Goal: Task Accomplishment & Management: Use online tool/utility

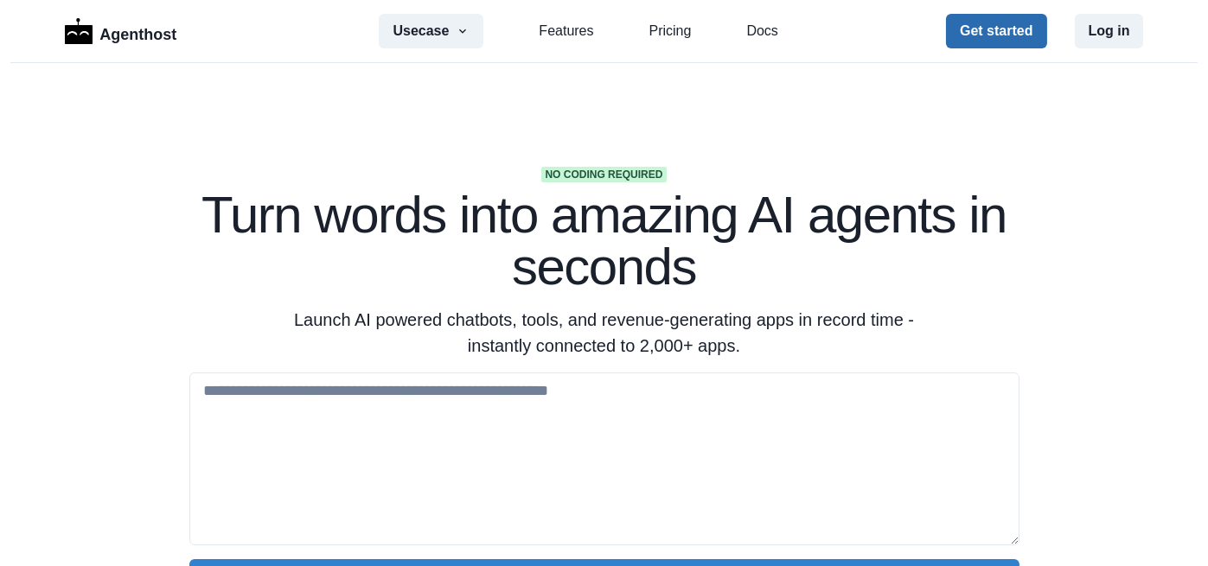
click at [996, 42] on button "Get started" at bounding box center [996, 31] width 100 height 35
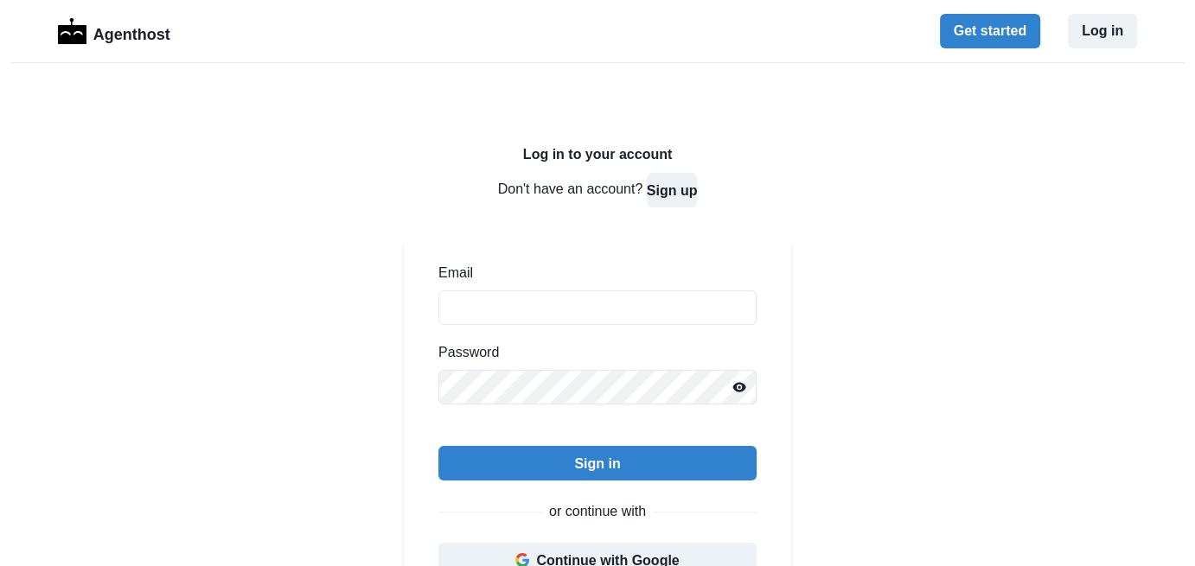
click at [686, 195] on button "Sign up" at bounding box center [672, 190] width 51 height 35
click at [613, 321] on input "Email" at bounding box center [597, 308] width 318 height 35
click at [731, 303] on input "Email" at bounding box center [597, 308] width 318 height 35
type input "**********"
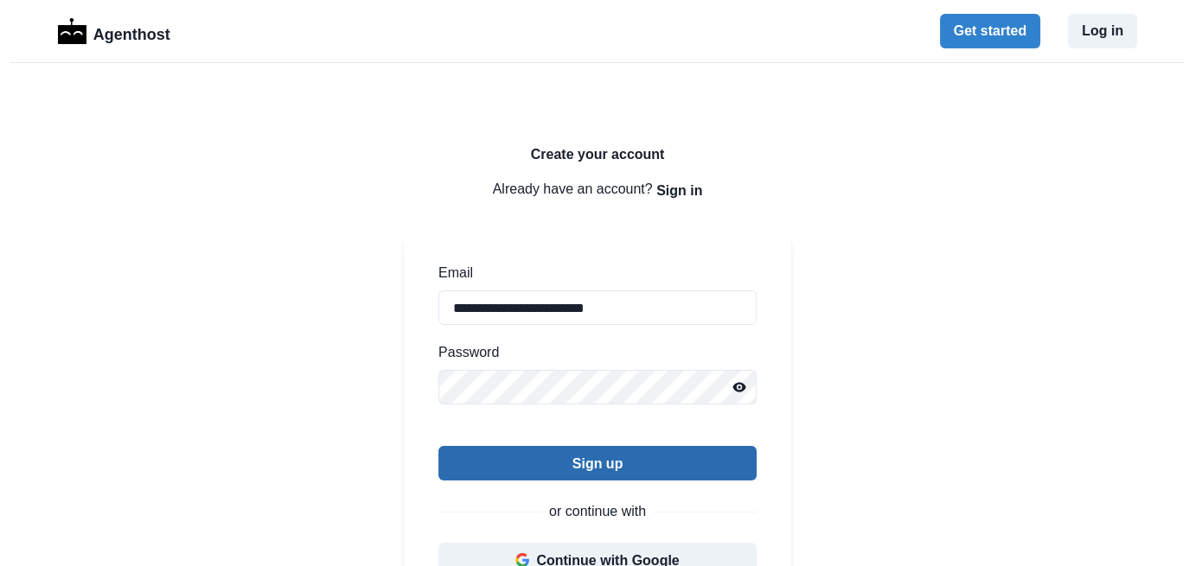
click at [586, 456] on button "Sign up" at bounding box center [597, 463] width 318 height 35
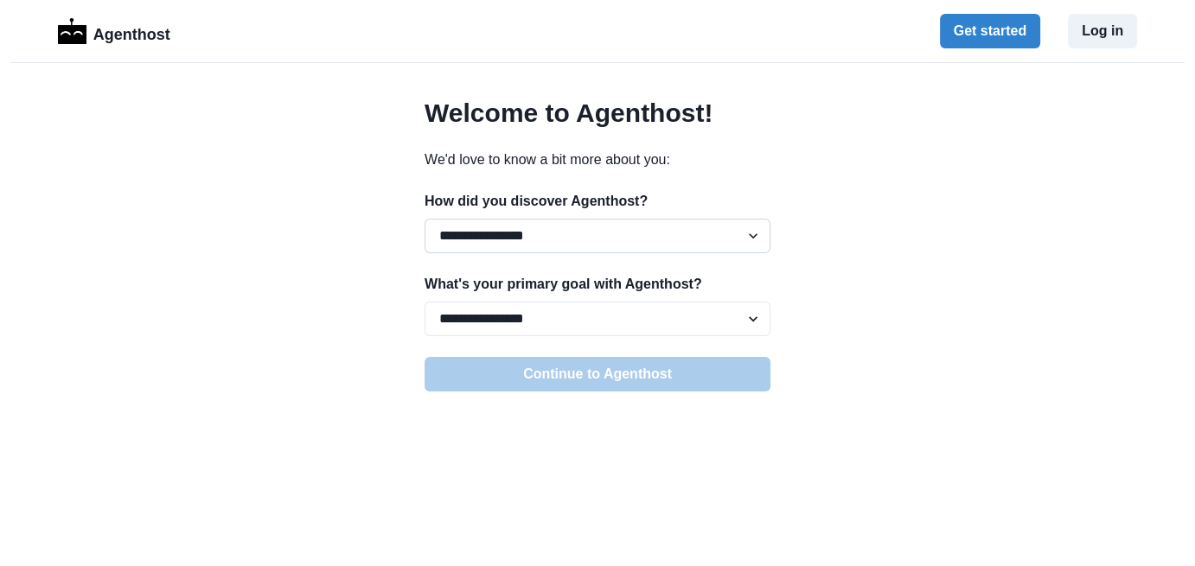
click at [574, 233] on select "**********" at bounding box center [598, 236] width 346 height 35
select select "*****"
click at [425, 219] on select "**********" at bounding box center [598, 236] width 346 height 35
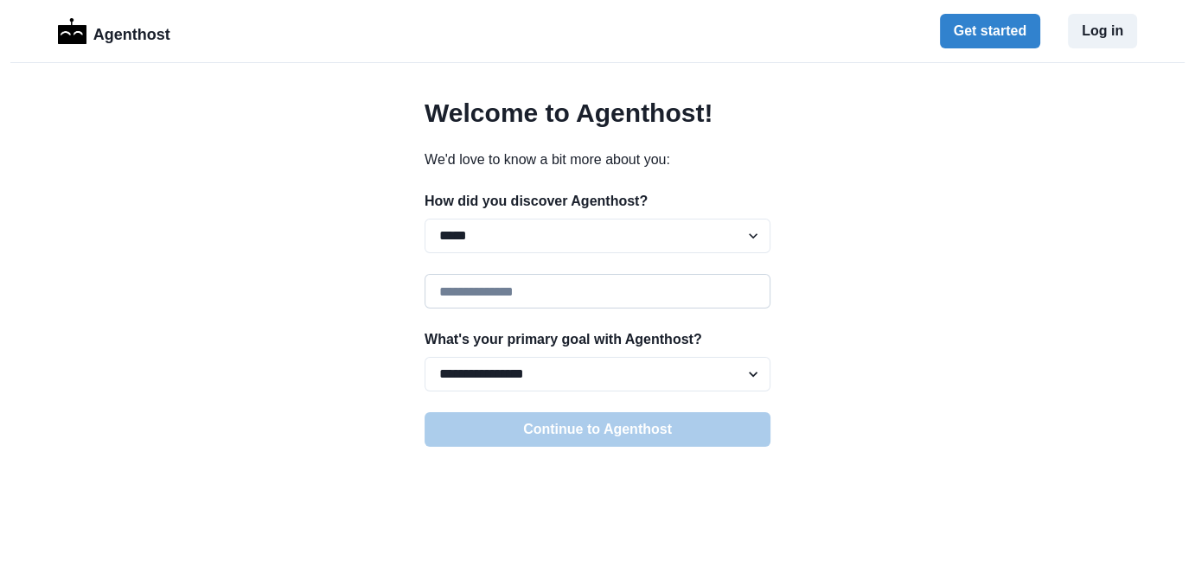
click at [576, 282] on input at bounding box center [598, 291] width 346 height 35
click at [735, 279] on input "**********" at bounding box center [598, 291] width 346 height 35
type input "**********"
click at [580, 374] on select "**********" at bounding box center [598, 374] width 346 height 35
select select "**********"
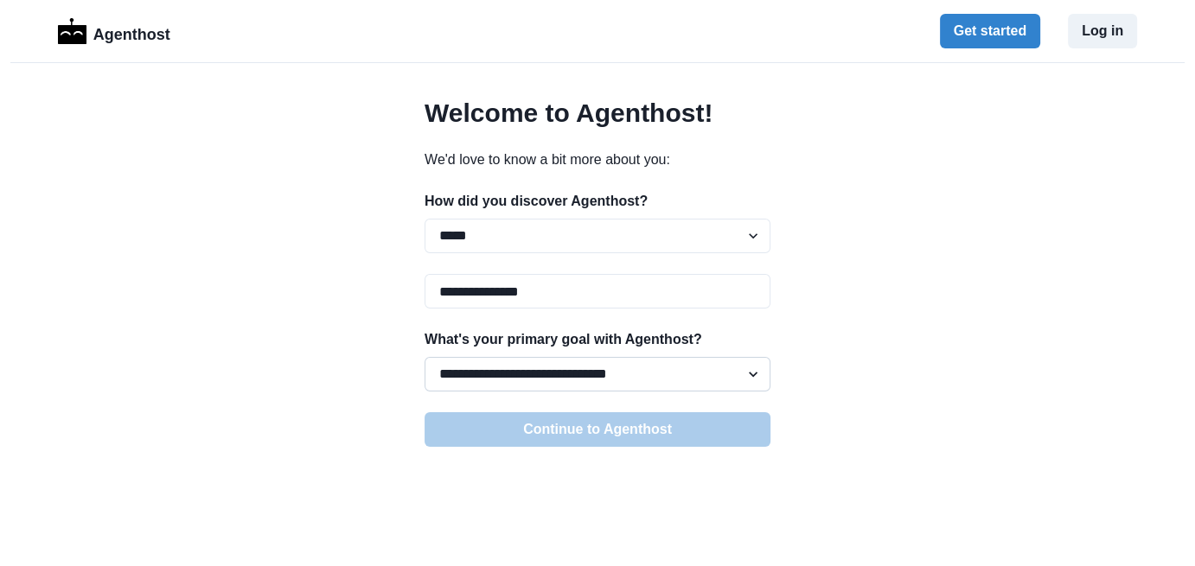
click at [425, 357] on select "**********" at bounding box center [598, 374] width 346 height 35
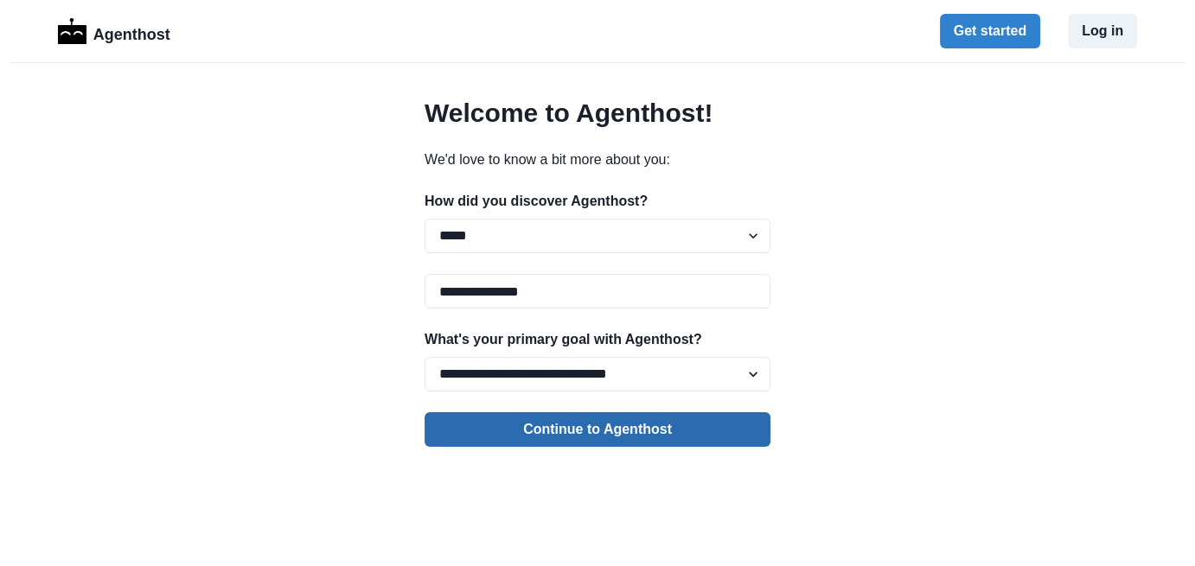
click at [546, 441] on button "Continue to Agenthost" at bounding box center [598, 430] width 346 height 35
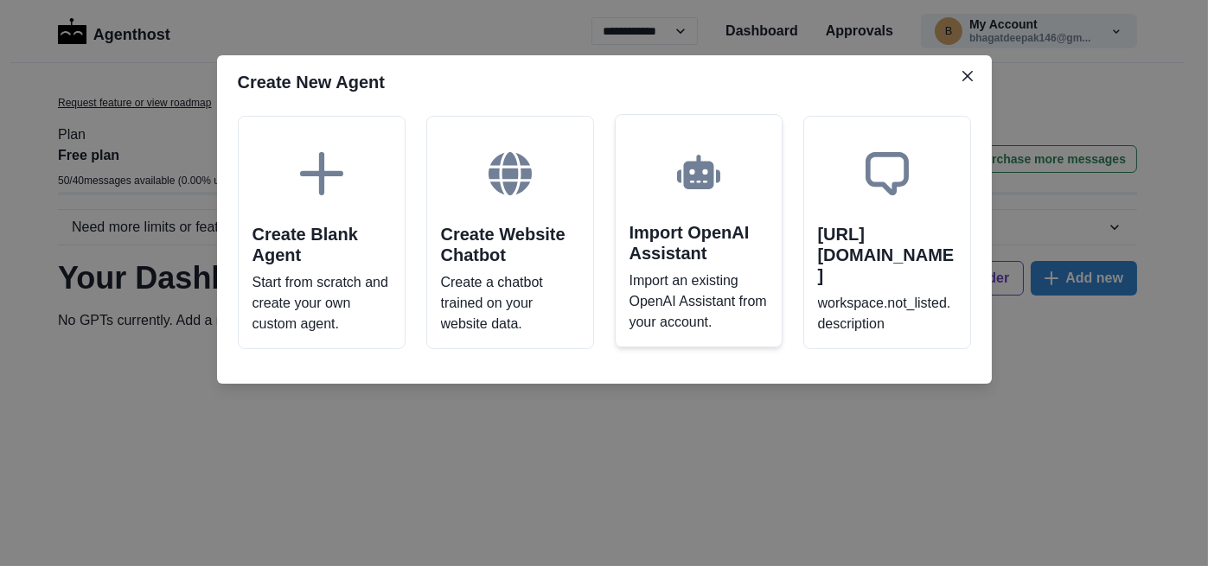
click at [728, 264] on div "Import OpenAI Assistant Import an existing OpenAI Assistant from your account." at bounding box center [699, 231] width 168 height 234
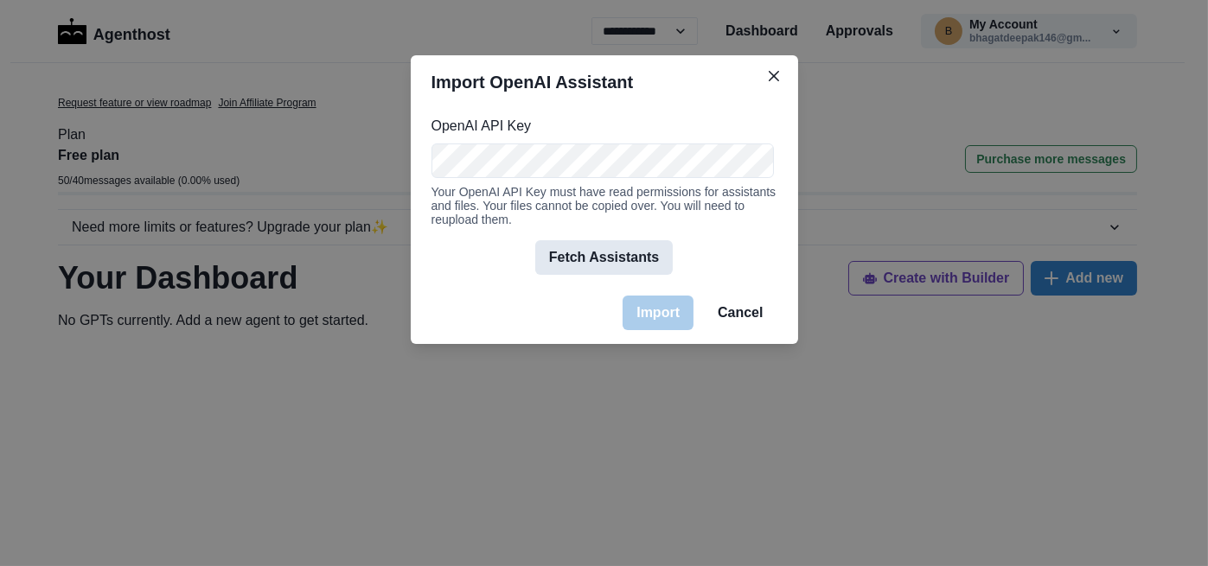
click at [619, 259] on button "Fetch Assistants" at bounding box center [604, 257] width 138 height 35
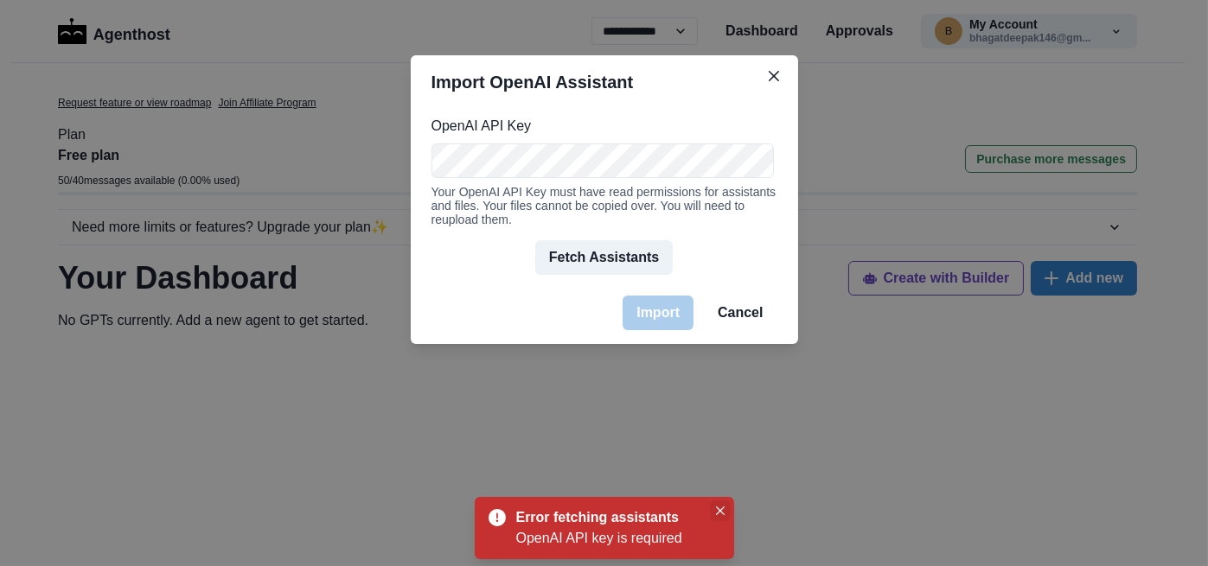
click at [724, 511] on icon "Close" at bounding box center [720, 511] width 9 height 9
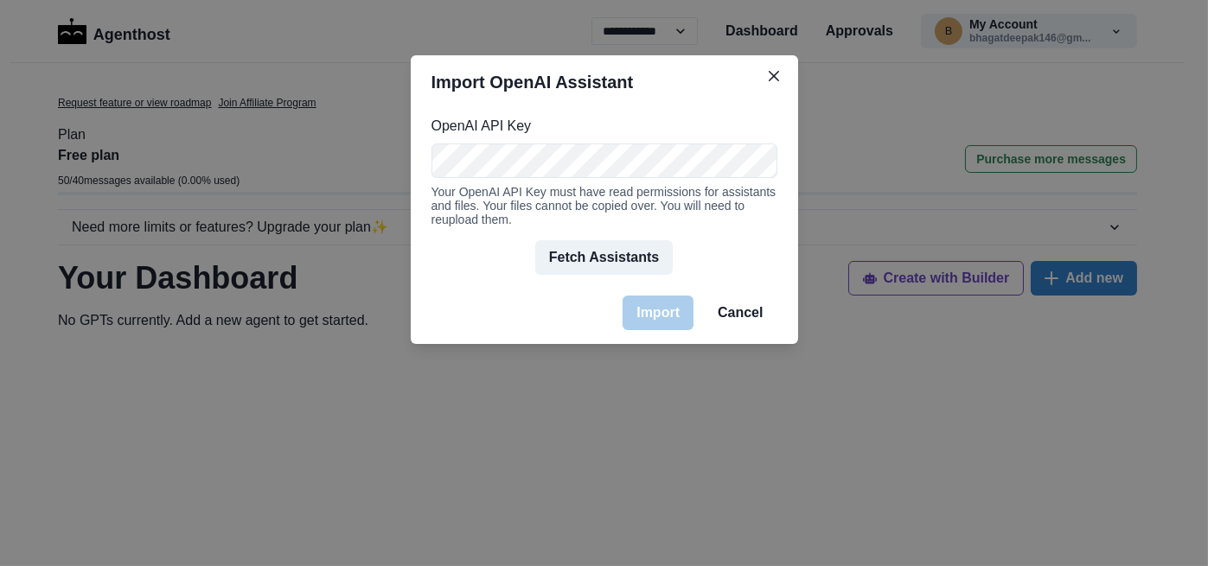
click at [50, 273] on div "Import OpenAI Assistant OpenAI API Key Your OpenAI API Key must have read permi…" at bounding box center [604, 283] width 1208 height 566
click at [630, 266] on button "Fetch Assistants" at bounding box center [604, 257] width 138 height 35
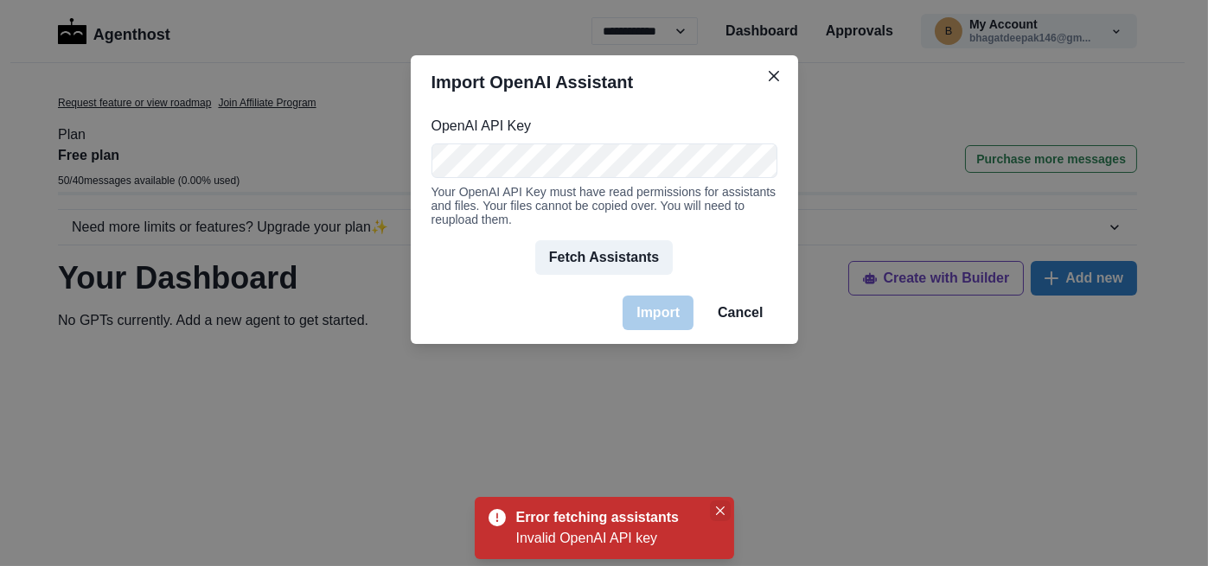
click at [721, 510] on icon "Close" at bounding box center [720, 511] width 9 height 9
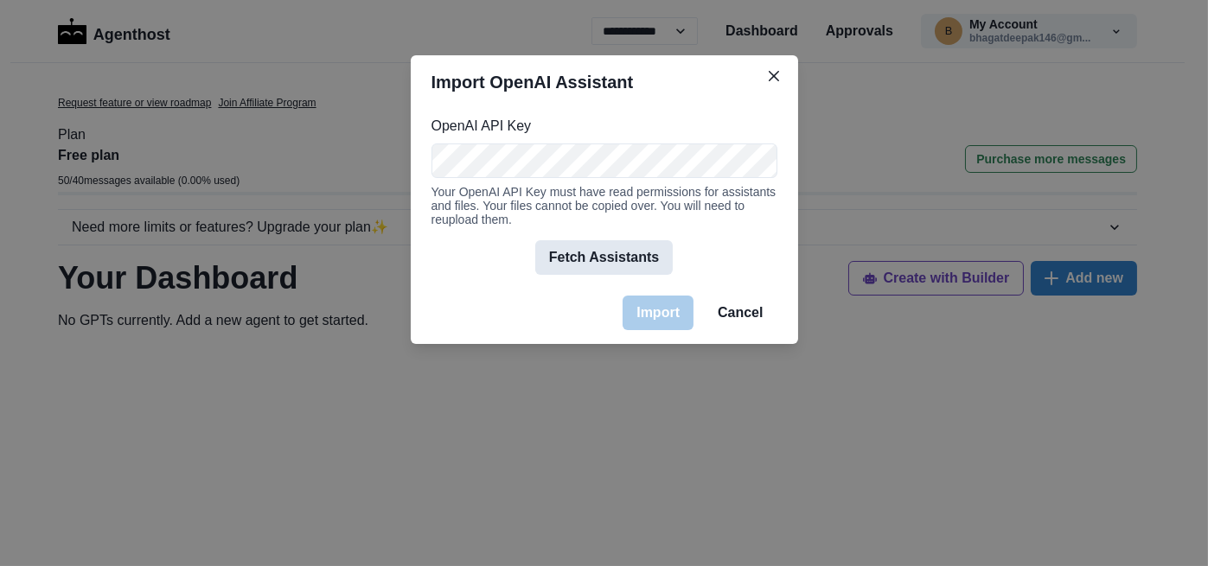
click at [645, 253] on button "Fetch Assistants" at bounding box center [604, 257] width 138 height 35
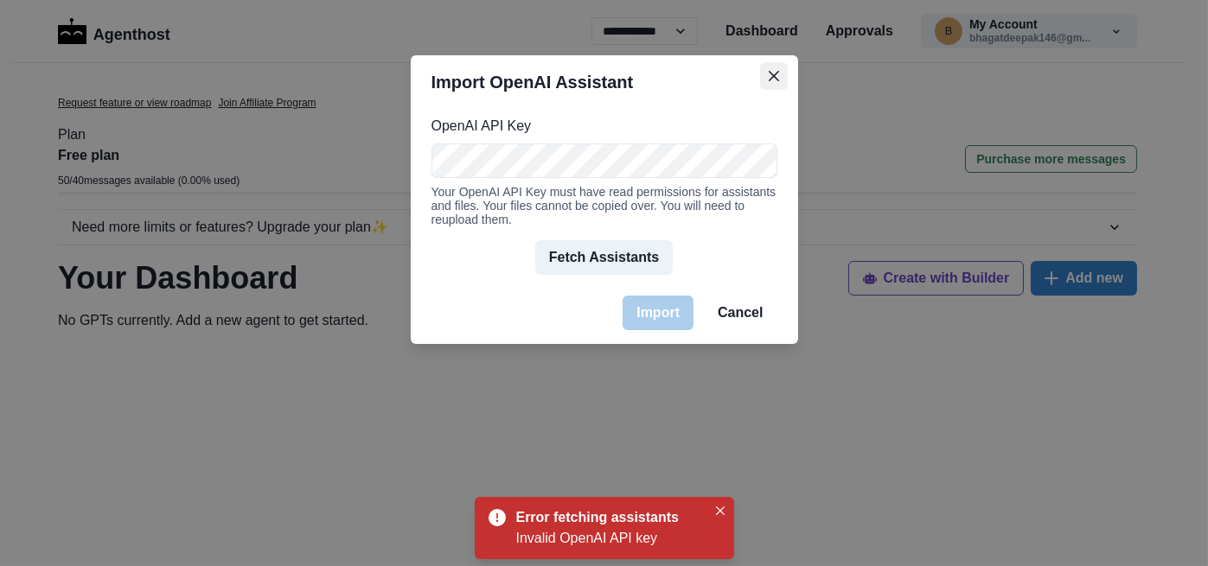
click at [782, 83] on button "Close" at bounding box center [774, 76] width 28 height 28
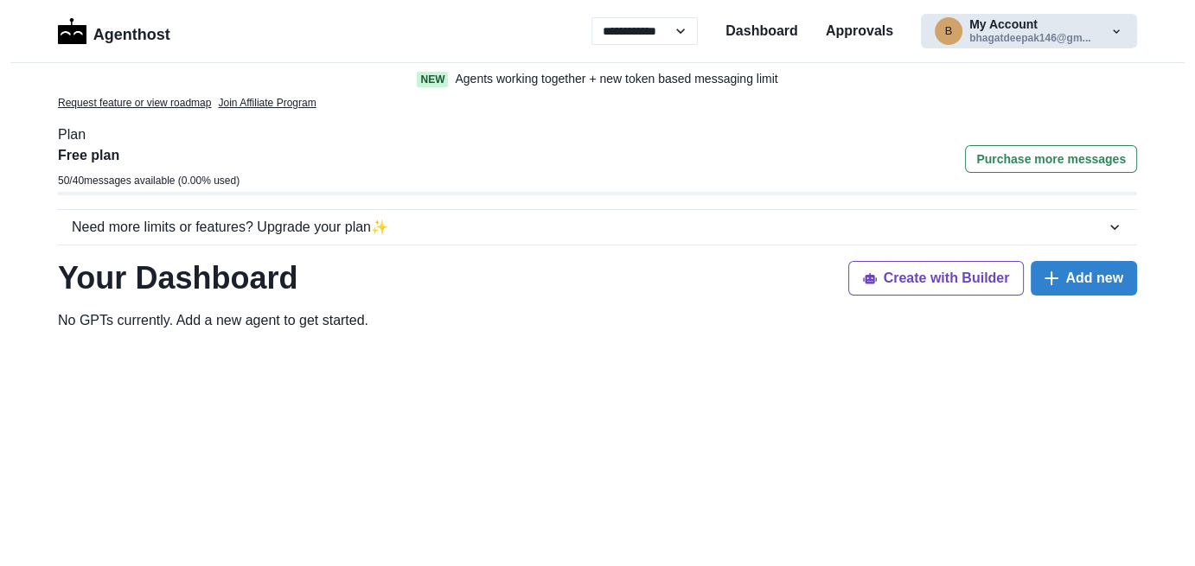
click at [1076, 37] on button "b My Account bhagatdeepak146@gm..." at bounding box center [1029, 31] width 216 height 35
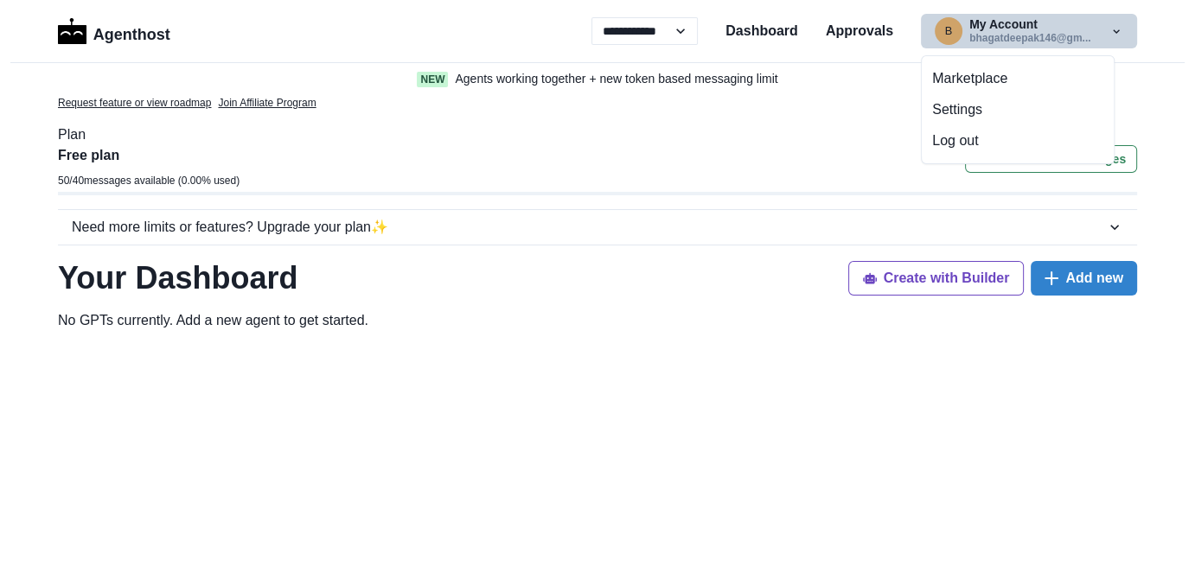
click at [829, 110] on div "Request feature or view roadmap Join Affiliate Program" at bounding box center [597, 103] width 1079 height 16
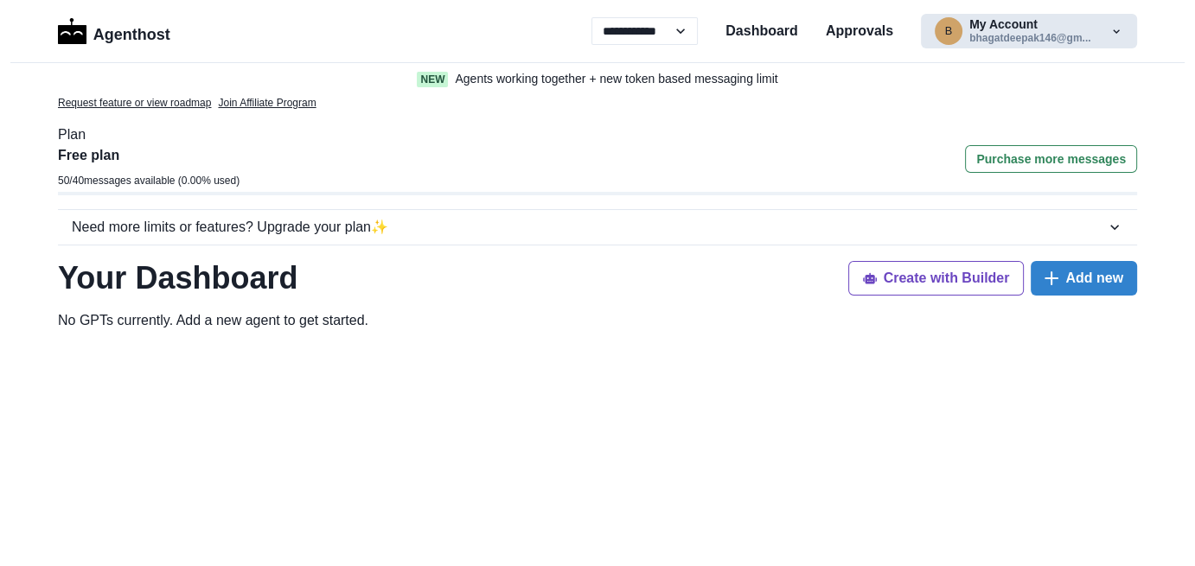
click at [1042, 45] on button "b My Account bhagatdeepak146@gm..." at bounding box center [1029, 31] width 216 height 35
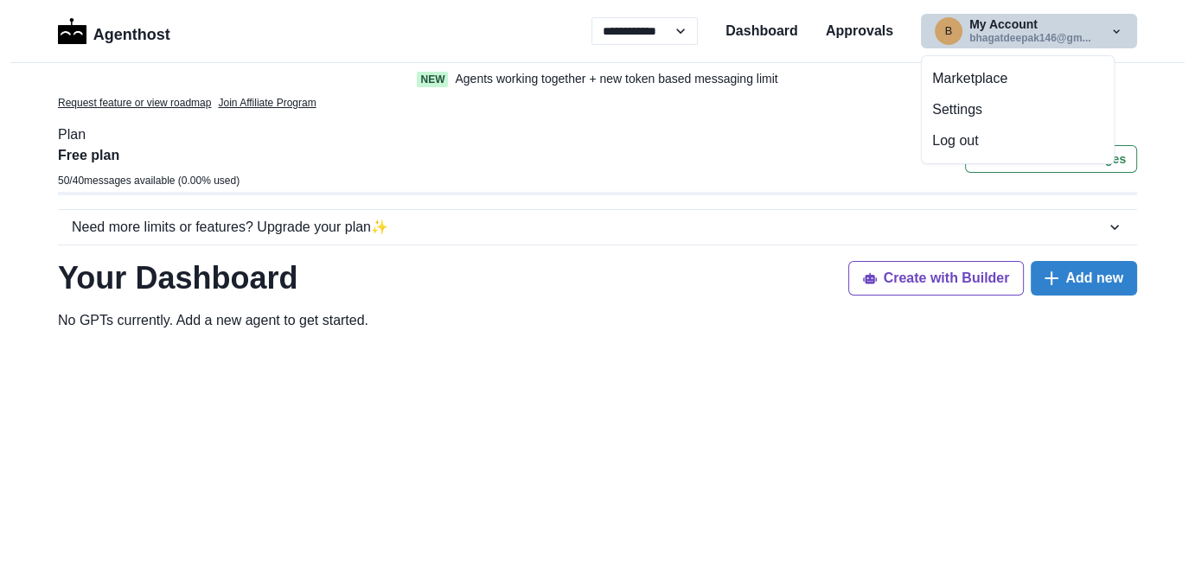
click at [769, 146] on div "Free plan 50 / 40 messages available ( 0.00 % used) Purchase more messages" at bounding box center [597, 168] width 1079 height 47
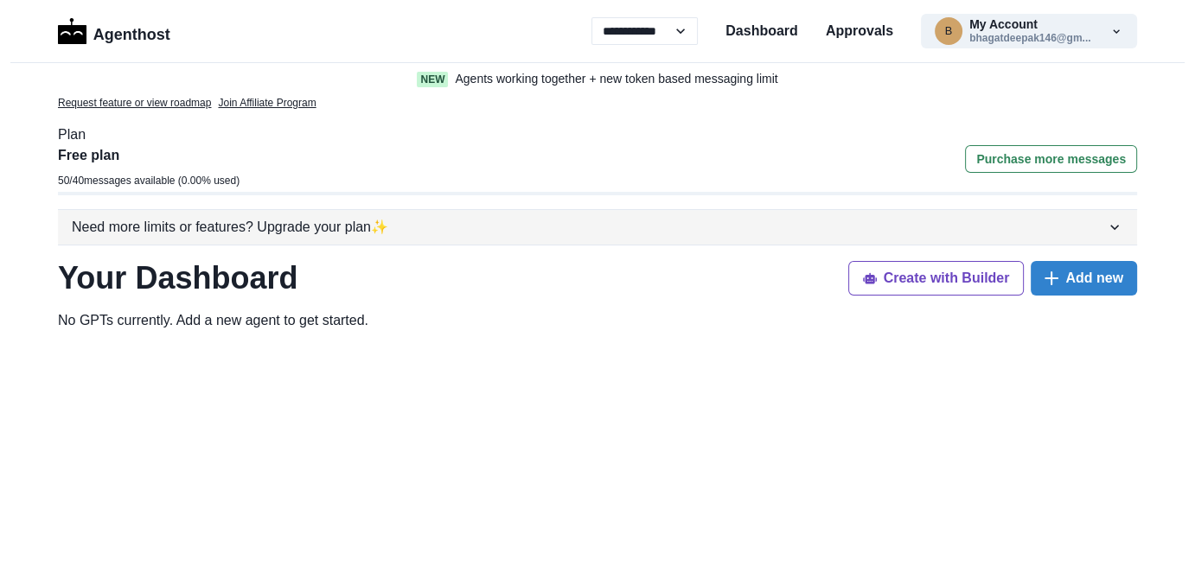
click at [1117, 232] on icon "button" at bounding box center [1114, 227] width 17 height 17
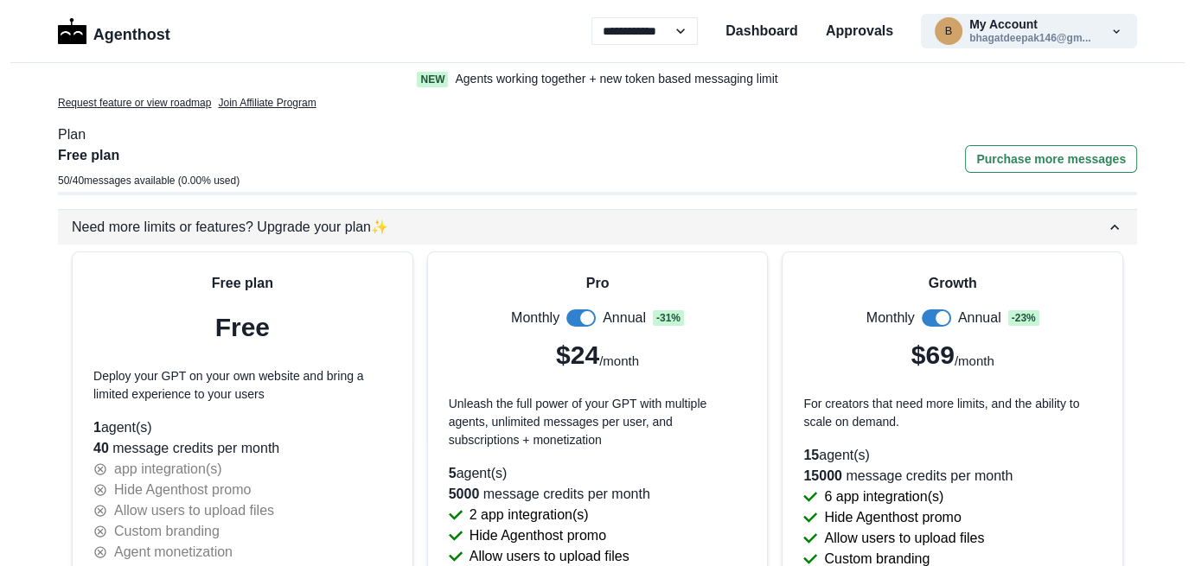
click at [1117, 232] on icon "button" at bounding box center [1114, 227] width 17 height 17
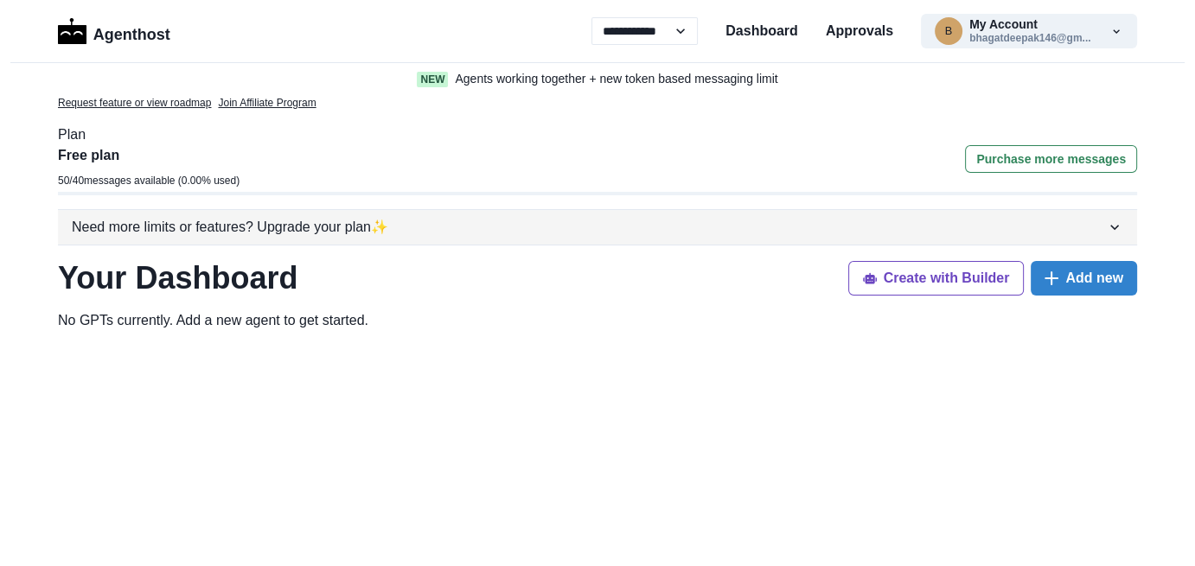
click at [1116, 231] on icon "button" at bounding box center [1114, 227] width 17 height 17
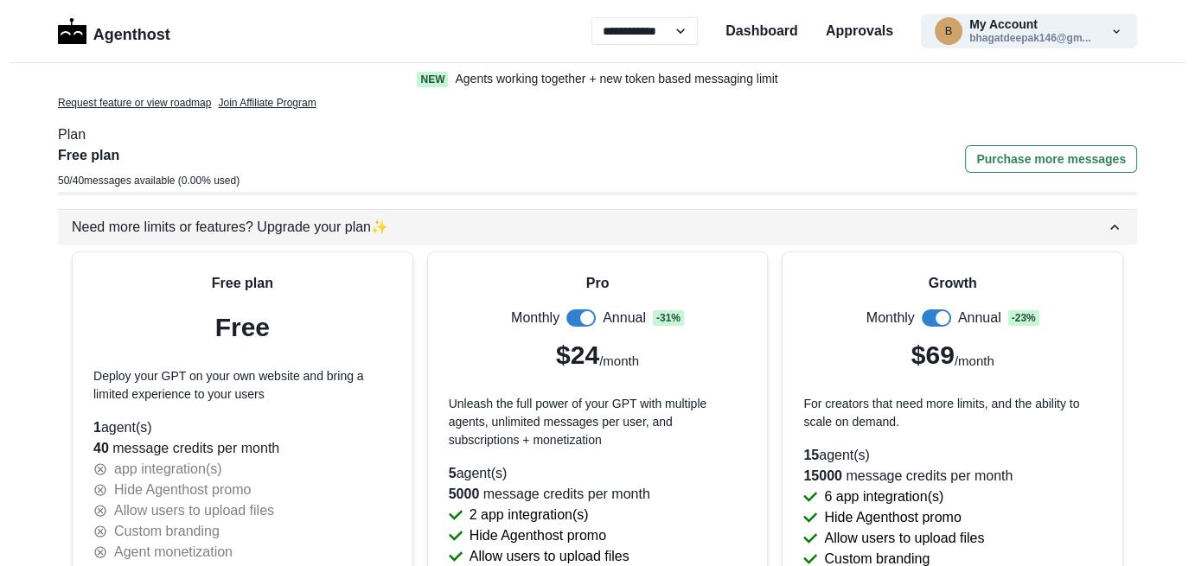
click at [1114, 230] on icon "button" at bounding box center [1114, 227] width 17 height 17
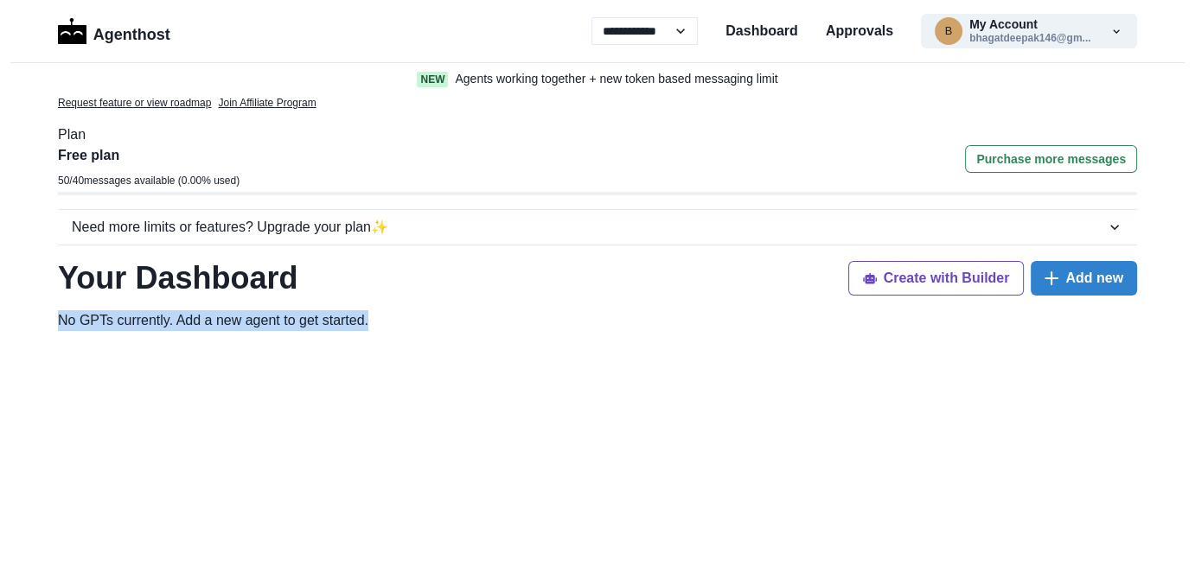
drag, startPoint x: 47, startPoint y: 323, endPoint x: 434, endPoint y: 310, distance: 387.7
click at [434, 310] on div "Request feature or view roadmap Join Affiliate Program Plan Free plan 50 / 40 m…" at bounding box center [597, 559] width 1107 height 928
click at [434, 310] on p "No GPTs currently. Add a new agent to get started ." at bounding box center [597, 320] width 1079 height 21
drag, startPoint x: 150, startPoint y: 317, endPoint x: 0, endPoint y: 336, distance: 151.8
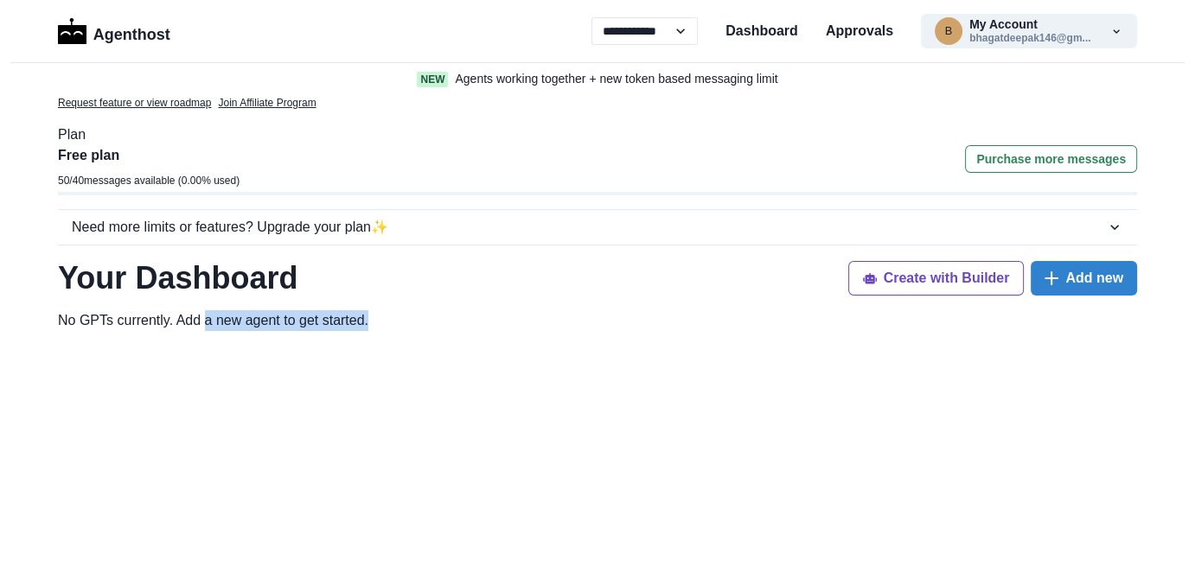
drag, startPoint x: 101, startPoint y: 322, endPoint x: 632, endPoint y: 308, distance: 531.2
click at [632, 308] on div "Request feature or view roadmap Join Affiliate Program Plan Free plan 50 / 40 m…" at bounding box center [597, 559] width 1107 height 928
click at [633, 307] on div "Request feature or view roadmap Join Affiliate Program Plan Free plan 50 / 40 m…" at bounding box center [597, 559] width 1107 height 928
click at [1099, 288] on button "Add new" at bounding box center [1084, 278] width 106 height 35
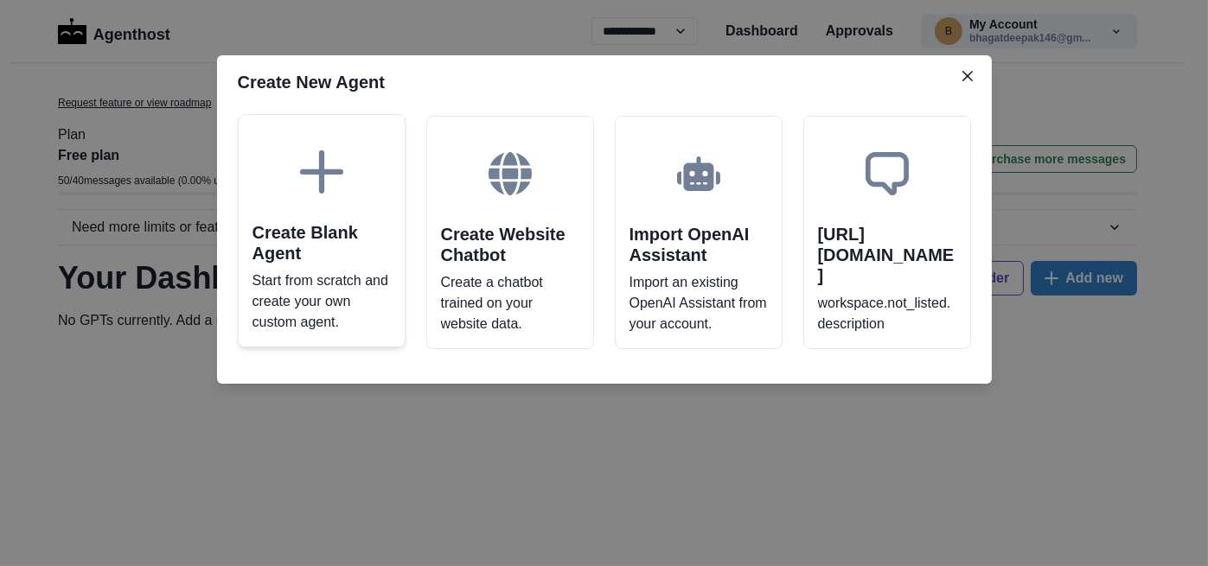
click at [301, 240] on h2 "Create Blank Agent" at bounding box center [322, 243] width 138 height 42
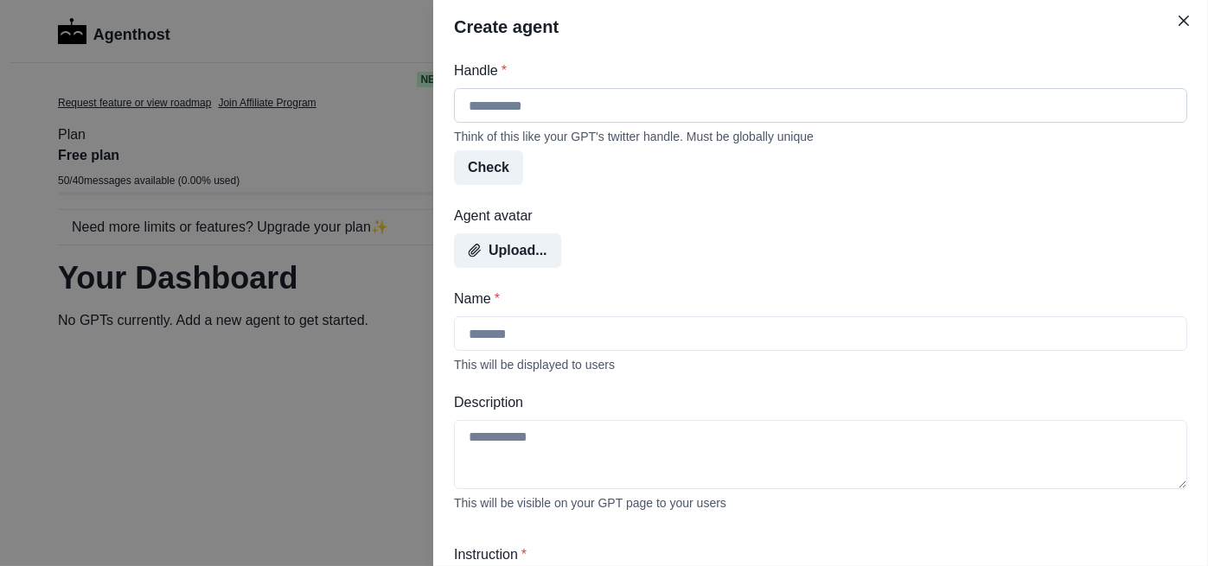
click at [526, 109] on input "Handle *" at bounding box center [820, 105] width 733 height 35
click at [592, 105] on input "Handle *" at bounding box center [820, 105] width 733 height 35
click at [592, 106] on input "Handle *" at bounding box center [820, 105] width 733 height 35
click at [593, 106] on input "Handle *" at bounding box center [820, 105] width 733 height 35
click at [1193, 19] on button "Close" at bounding box center [1184, 21] width 28 height 28
